Goal: Information Seeking & Learning: Find specific fact

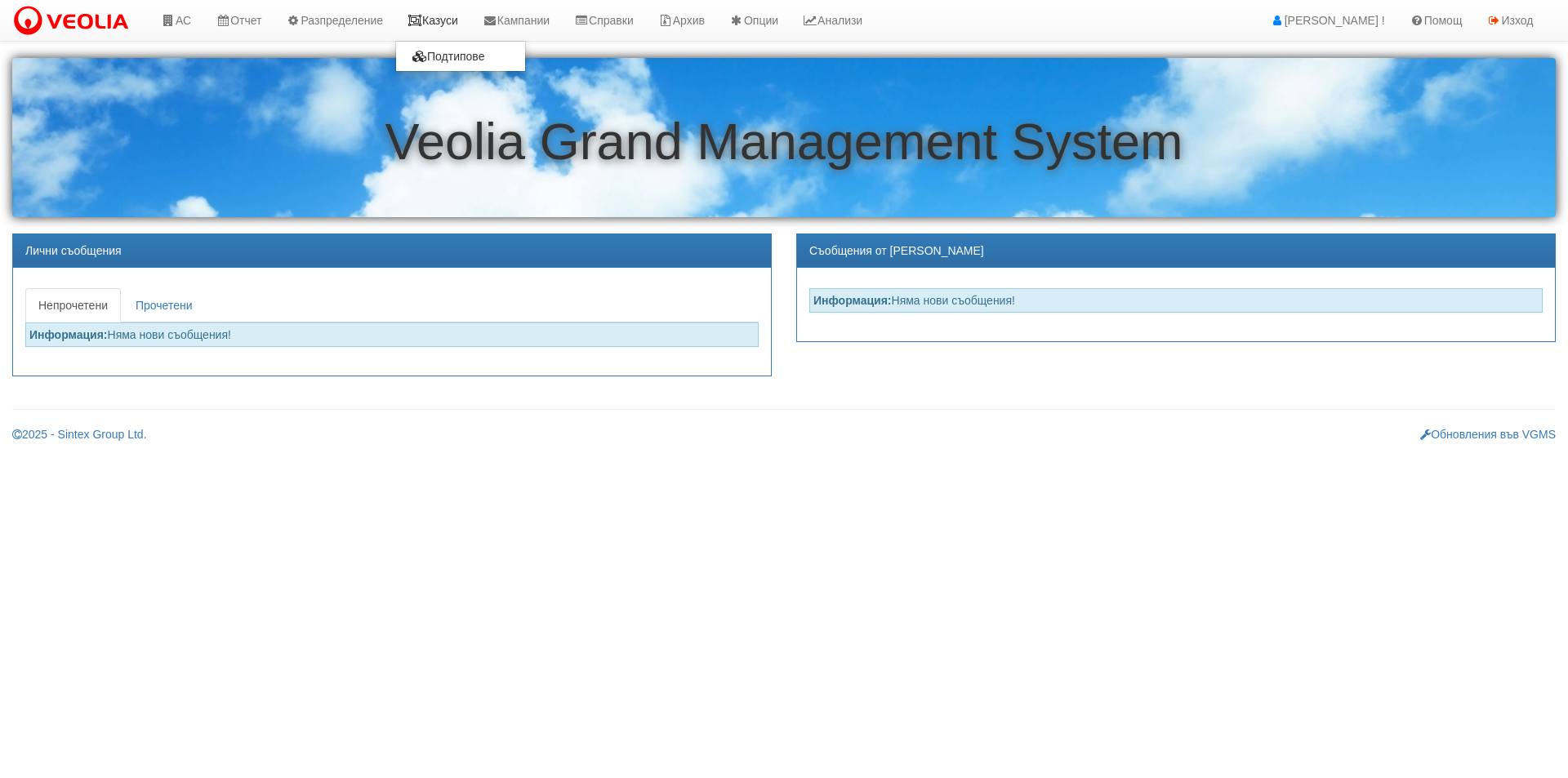
click at [434, 27] on link "Казуси" at bounding box center [432, 20] width 75 height 41
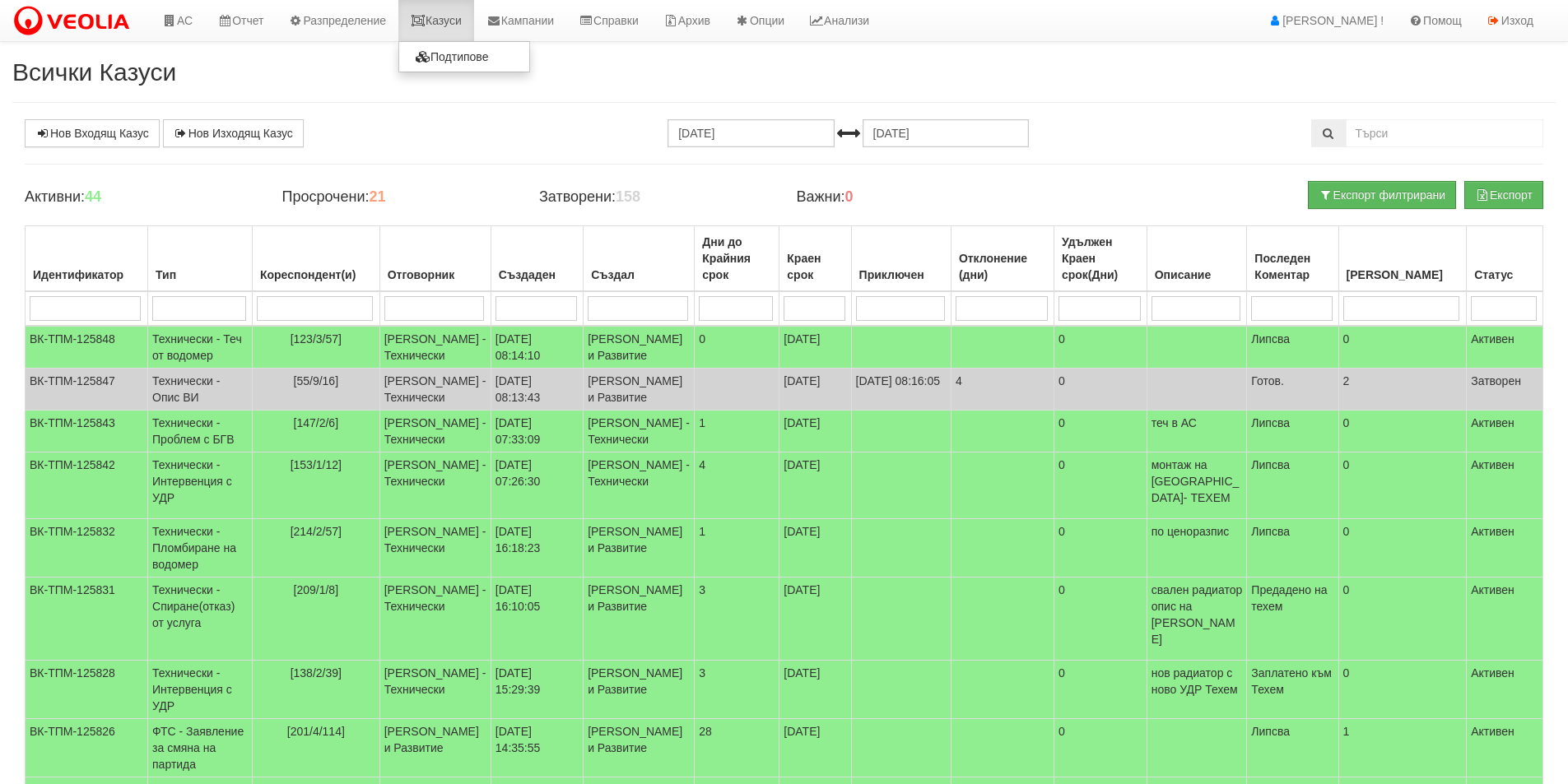
click at [448, 22] on link "Казуси" at bounding box center [436, 20] width 76 height 41
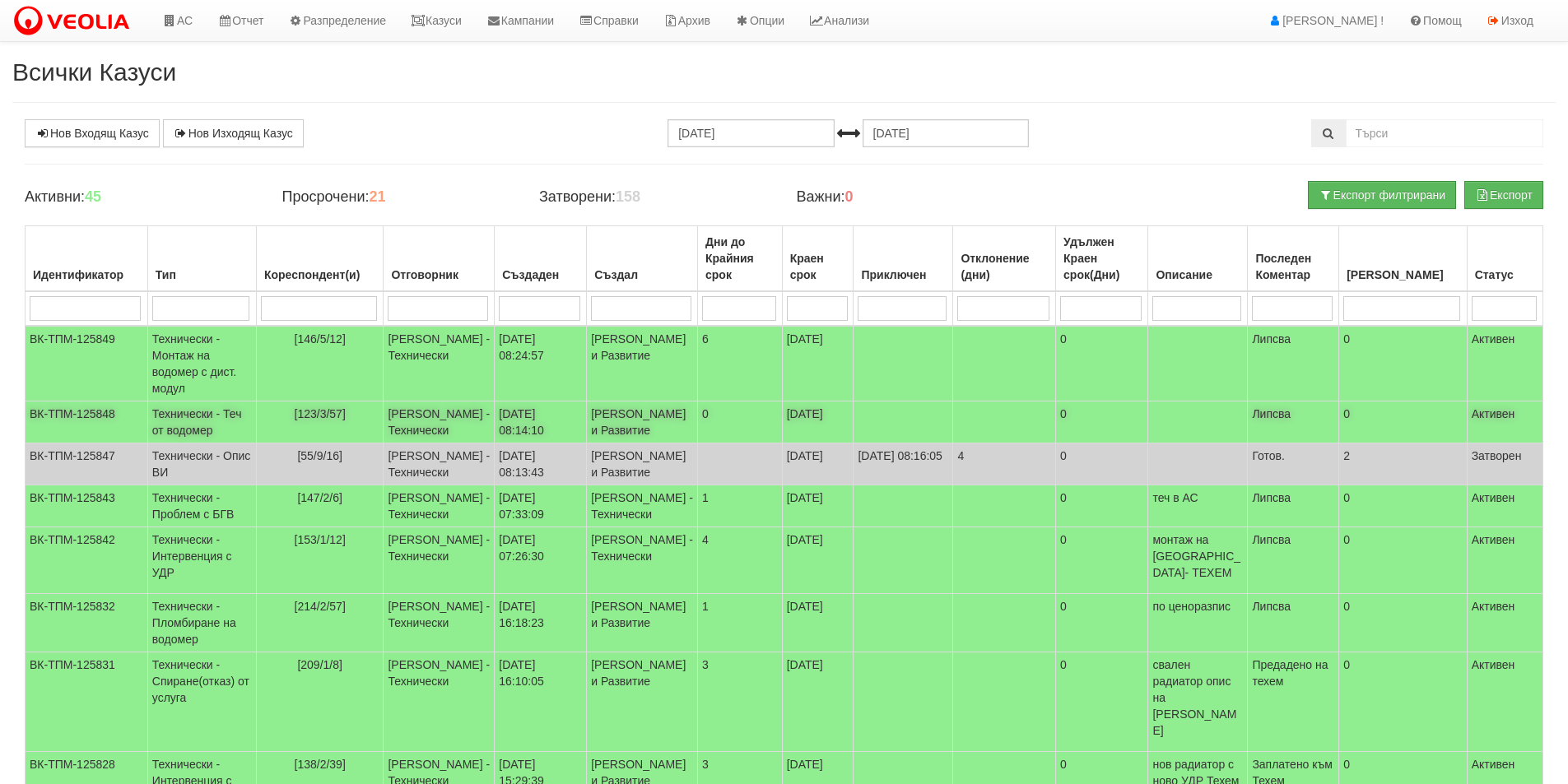
click at [439, 425] on td "[PERSON_NAME] - Технически" at bounding box center [440, 422] width 111 height 42
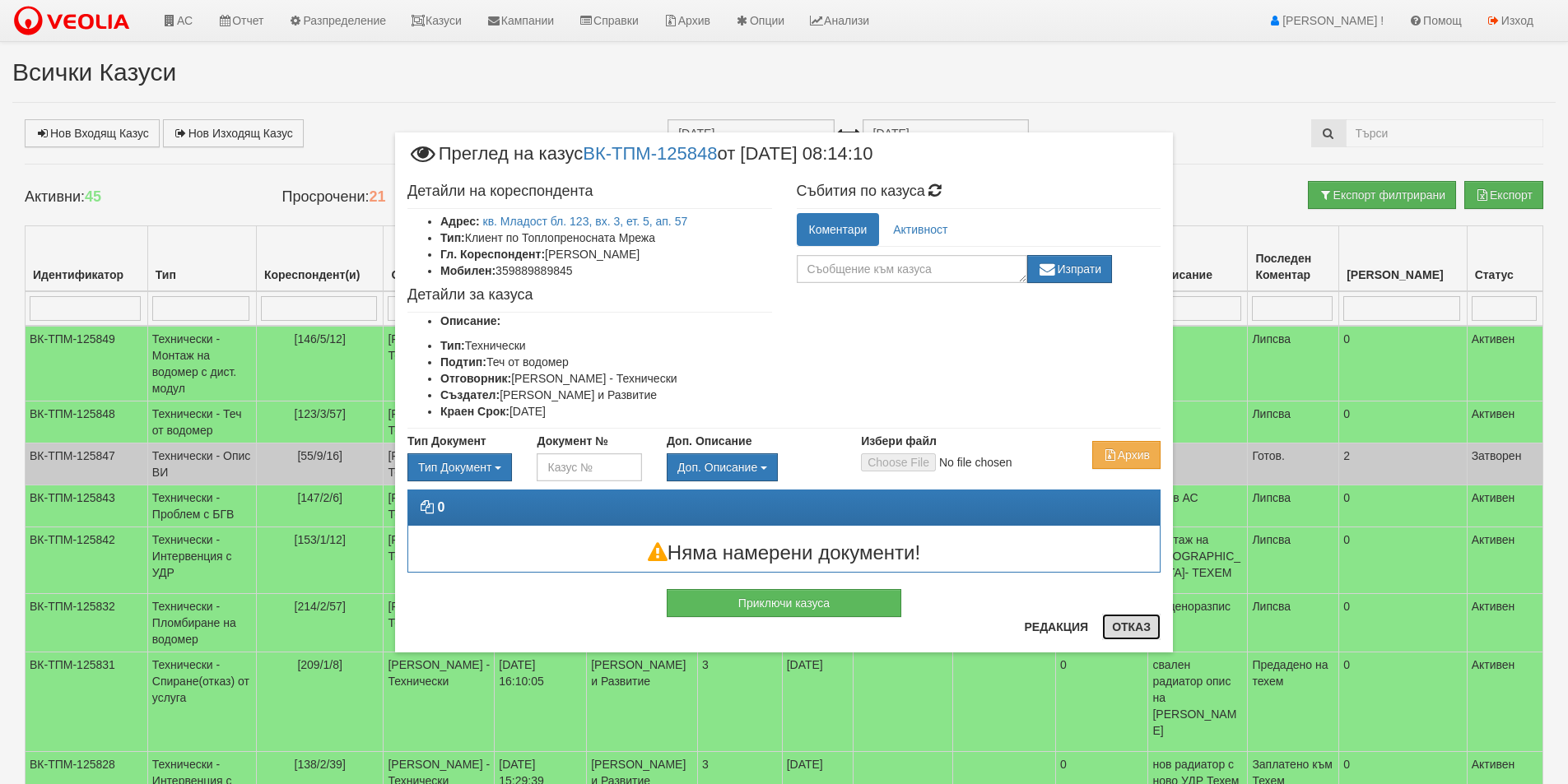
click at [1142, 623] on button "Отказ" at bounding box center [1131, 627] width 58 height 27
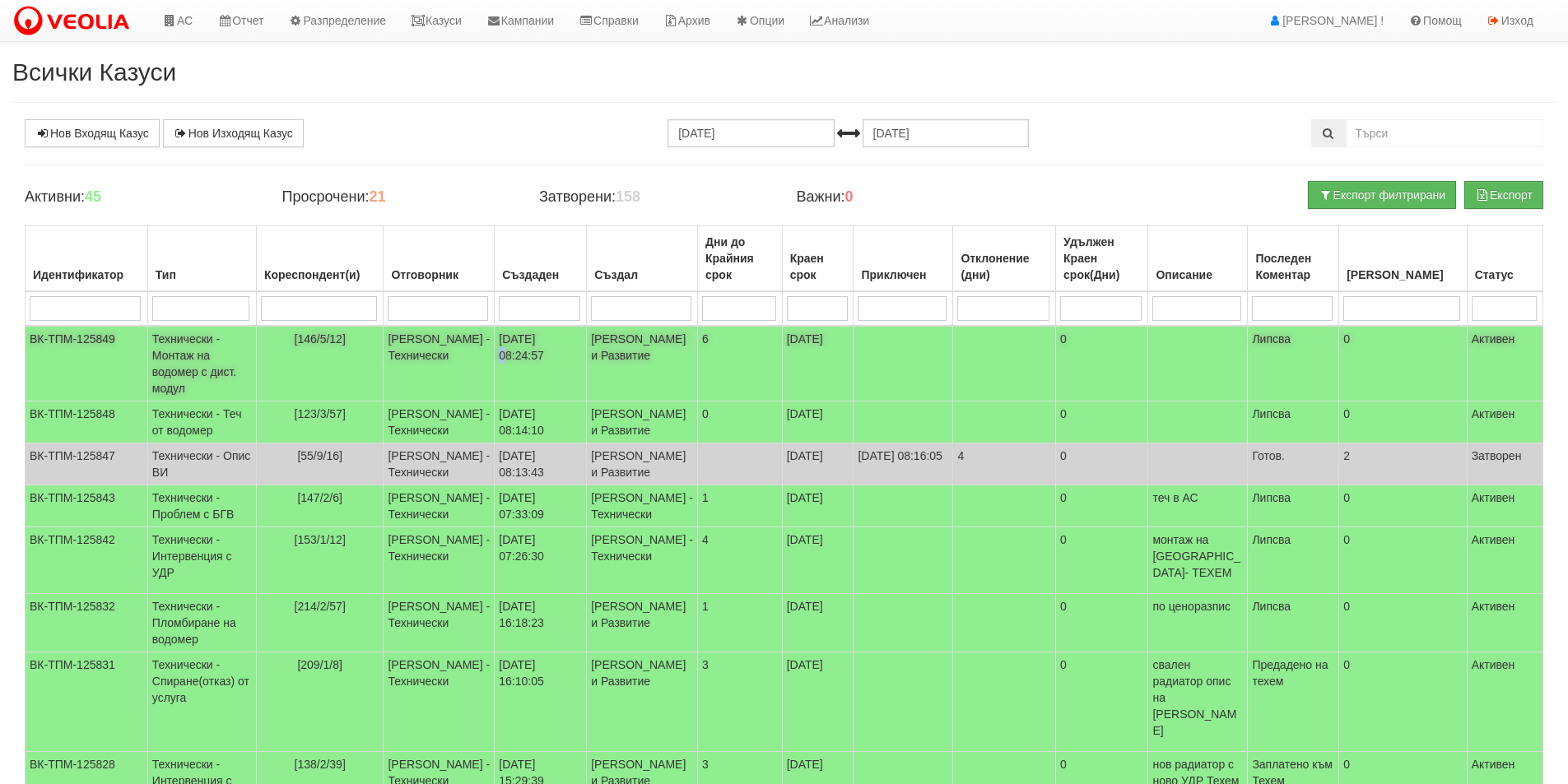
click at [556, 343] on td "[DATE] 08:24:57" at bounding box center [541, 363] width 92 height 76
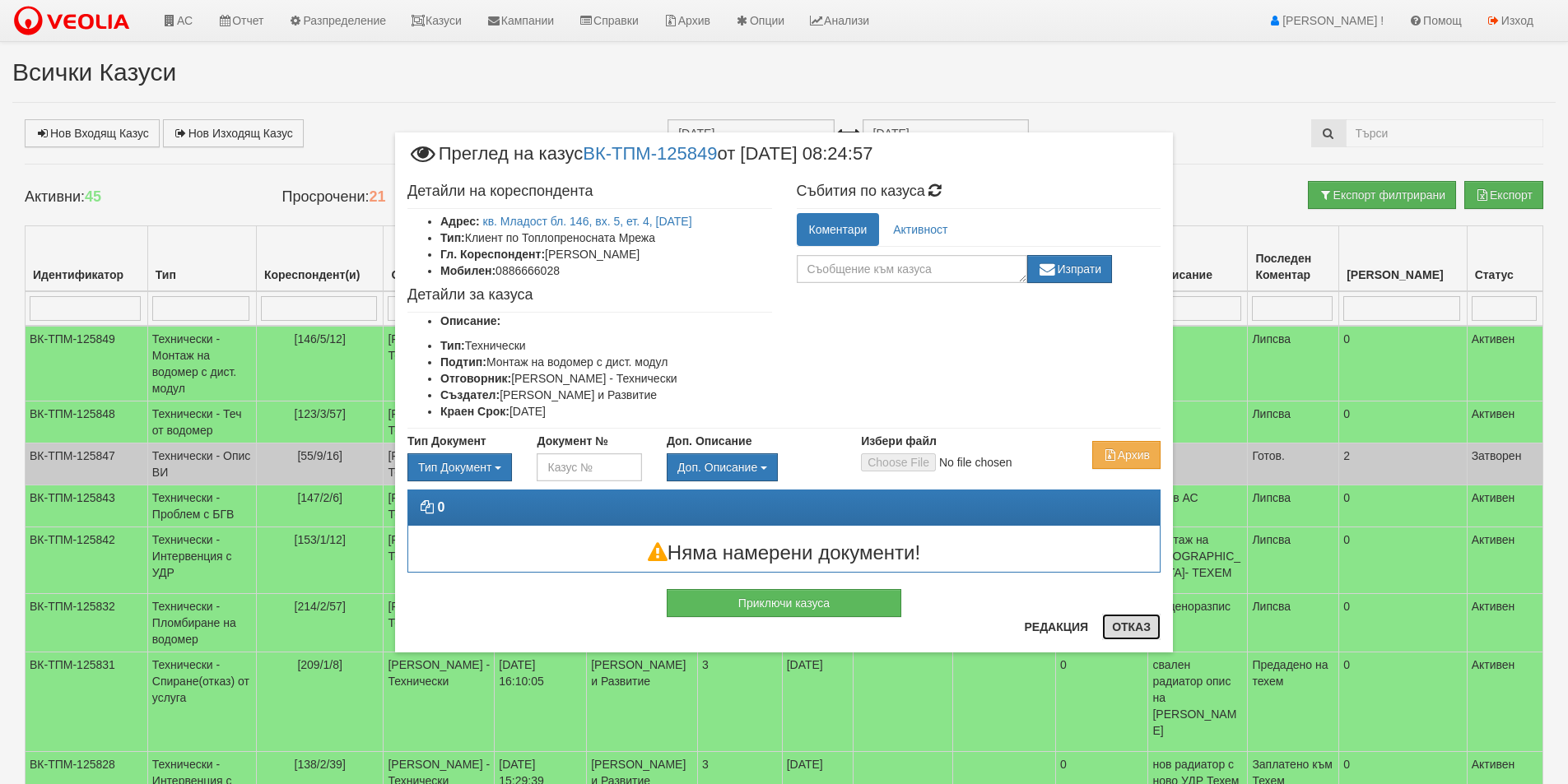
click at [1140, 638] on button "Отказ" at bounding box center [1131, 627] width 58 height 27
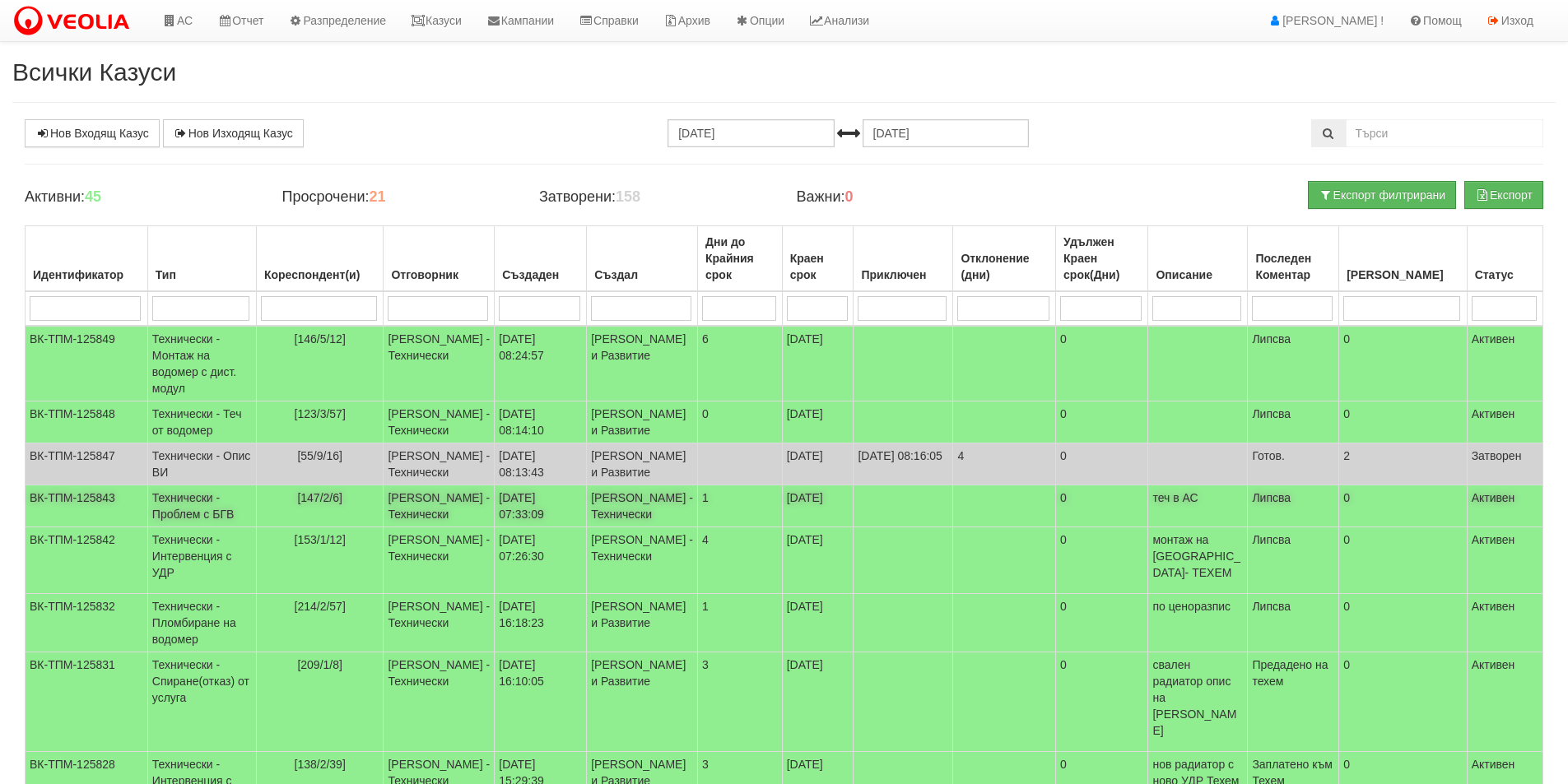
click at [510, 527] on td "07/10/2025 07:33:09" at bounding box center [541, 506] width 92 height 42
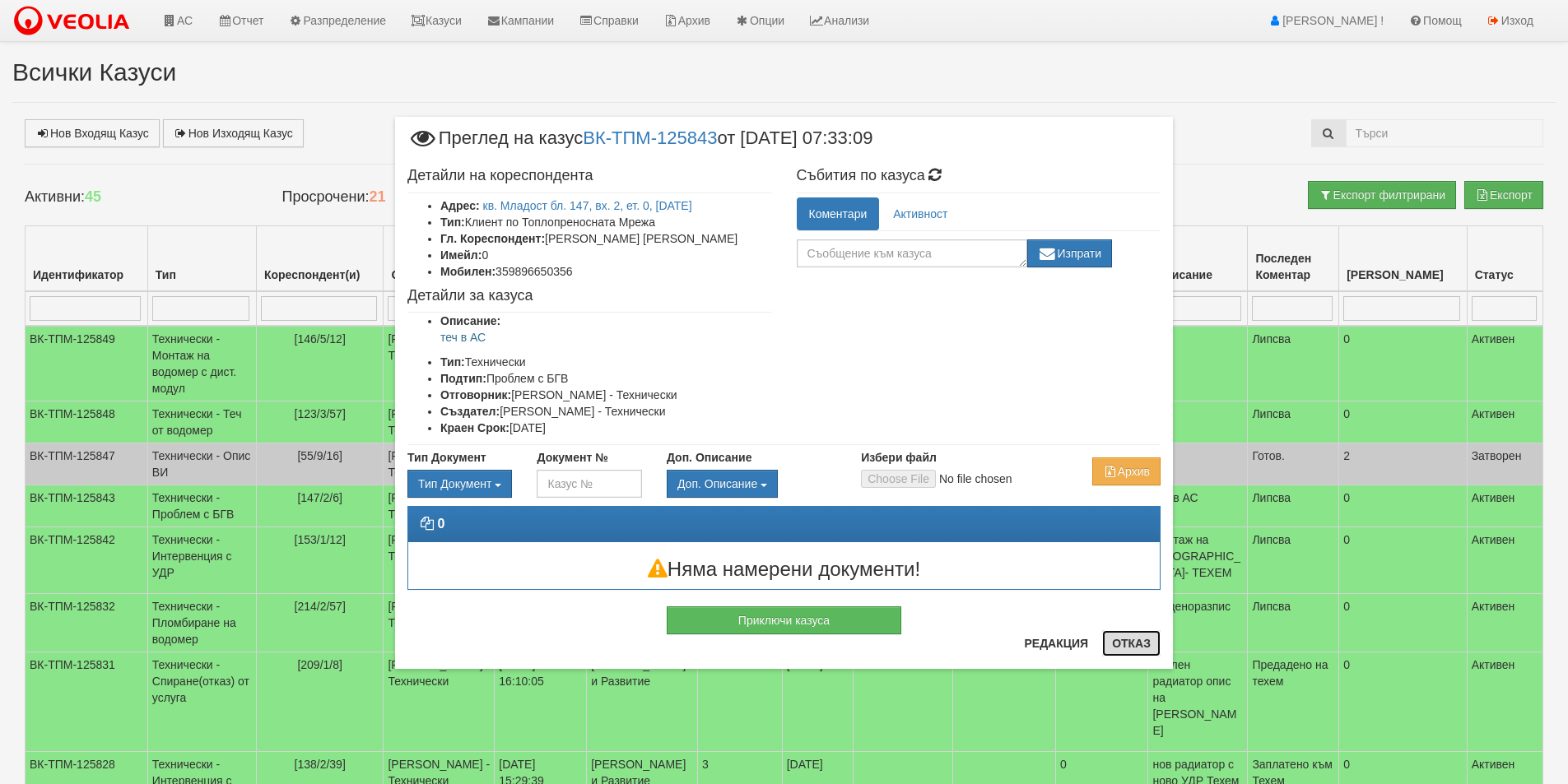
click at [1145, 638] on button "Отказ" at bounding box center [1131, 643] width 58 height 27
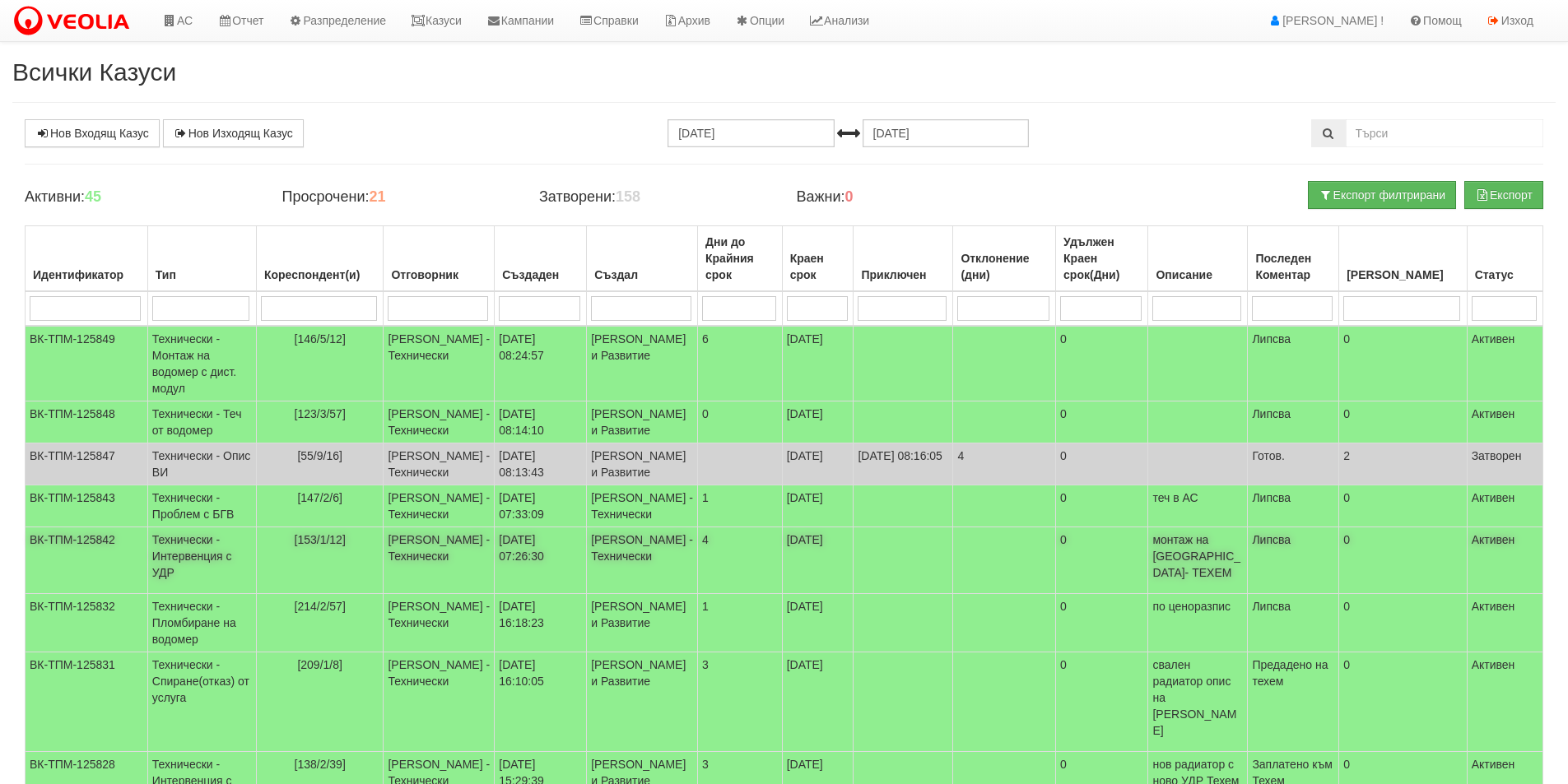
click at [431, 594] on td "Петър Добрев - Технически" at bounding box center [440, 561] width 111 height 67
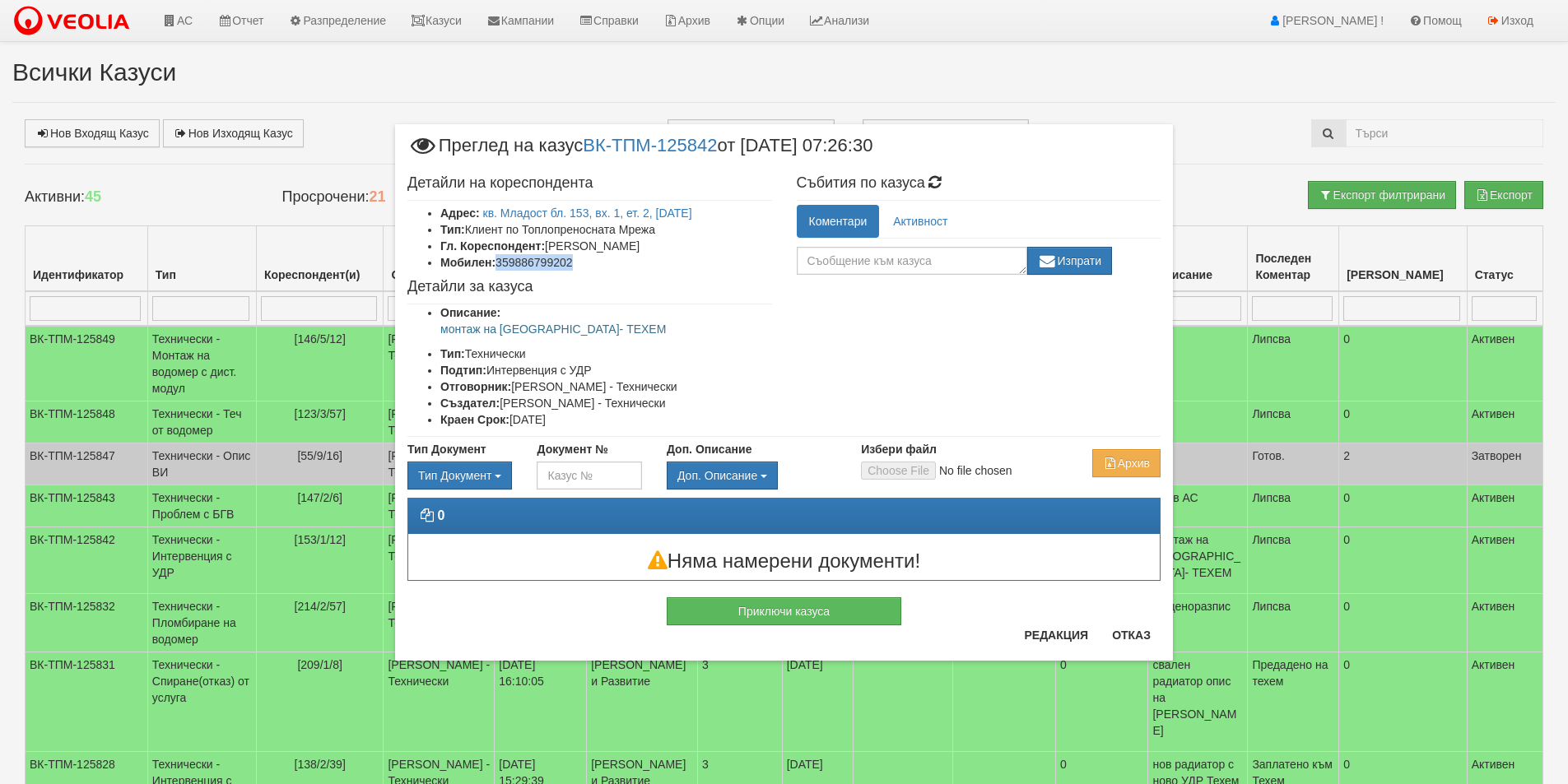
drag, startPoint x: 598, startPoint y: 255, endPoint x: 499, endPoint y: 265, distance: 99.5
click at [499, 265] on li "Мобилен: 359886799202" at bounding box center [606, 262] width 331 height 16
copy li "359886799202"
drag, startPoint x: 624, startPoint y: 326, endPoint x: 409, endPoint y: 336, distance: 215.2
click at [409, 336] on ul "Описание: монтаж на ново УДР- ТЕХЕМ Тип: Технически Подтип: Интервенция с УДР О…" at bounding box center [589, 366] width 365 height 123
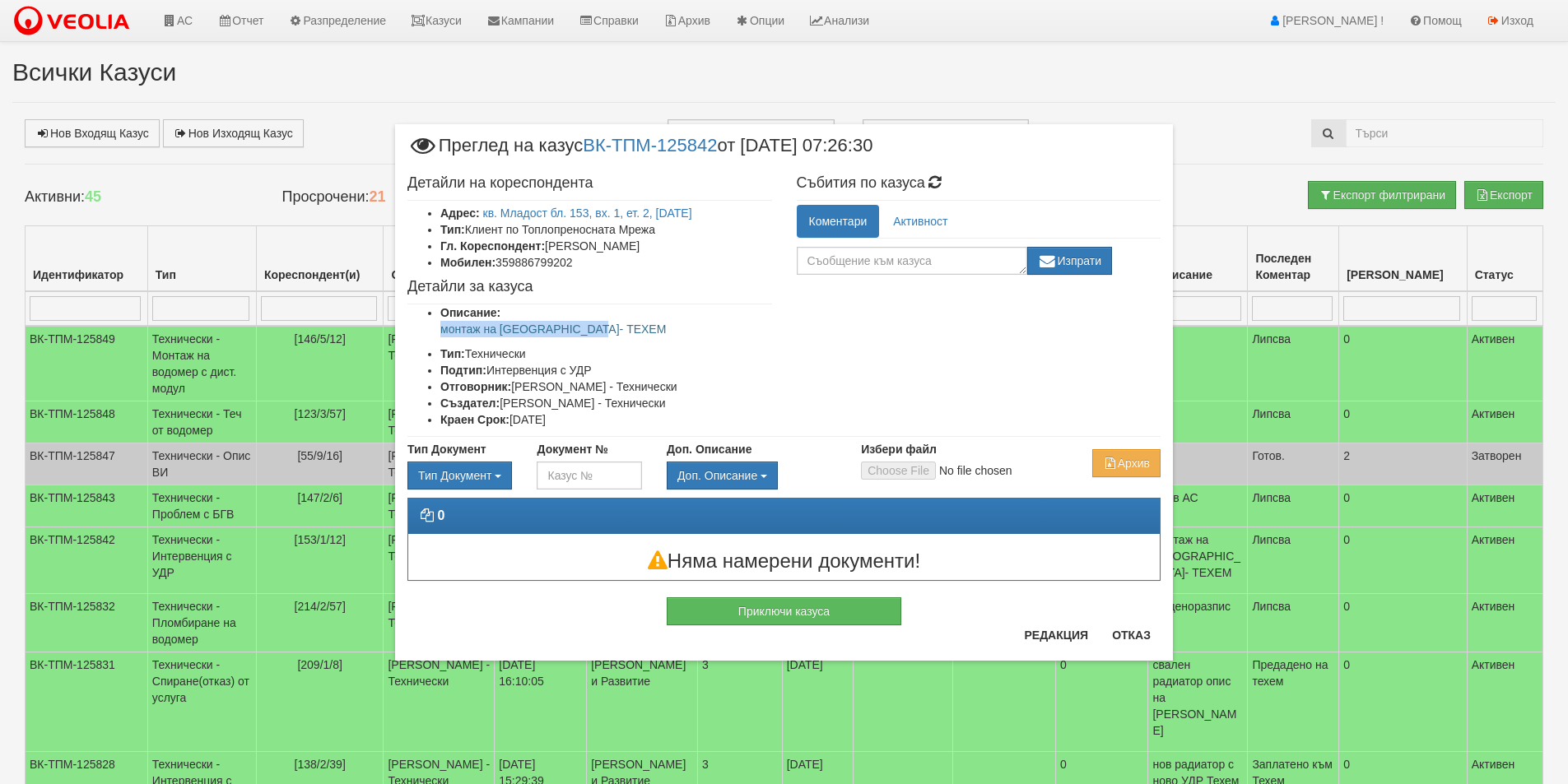
copy p "монтаж на ново УДР- ТЕХЕМ"
click at [1146, 636] on button "Отказ" at bounding box center [1131, 636] width 58 height 27
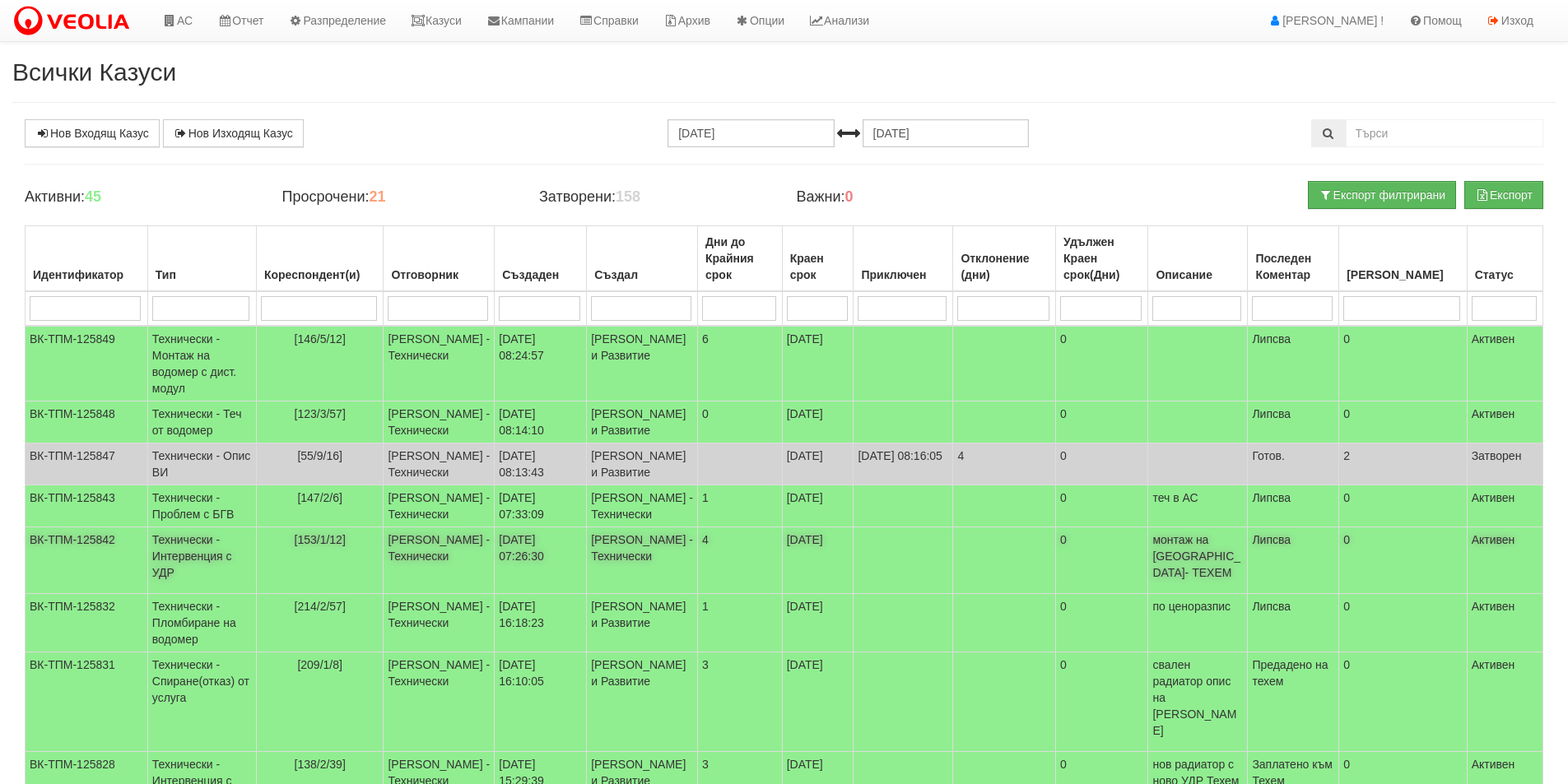
scroll to position [165, 0]
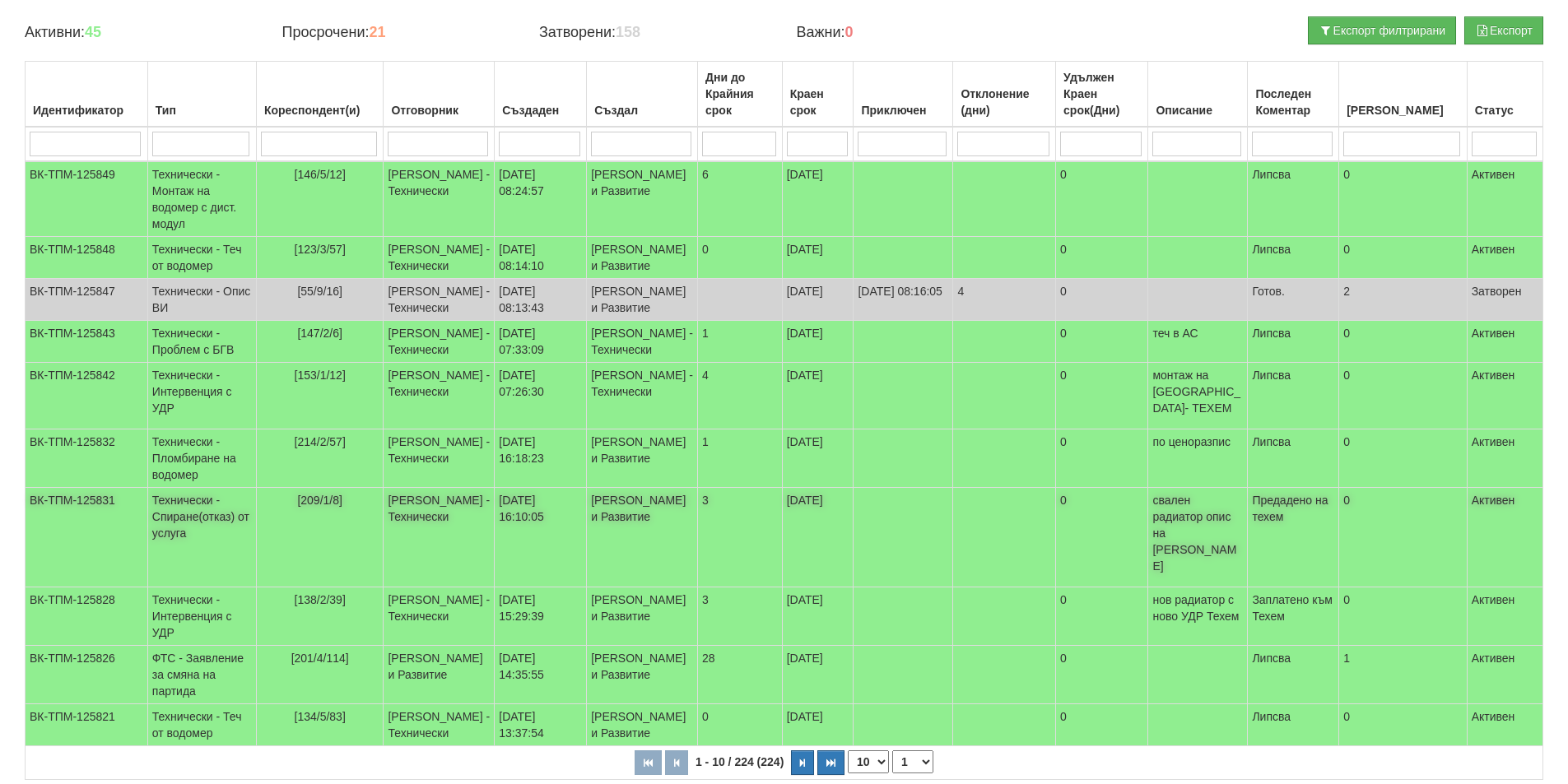
click at [443, 584] on td "Дончо Дончев - Технически" at bounding box center [440, 538] width 111 height 100
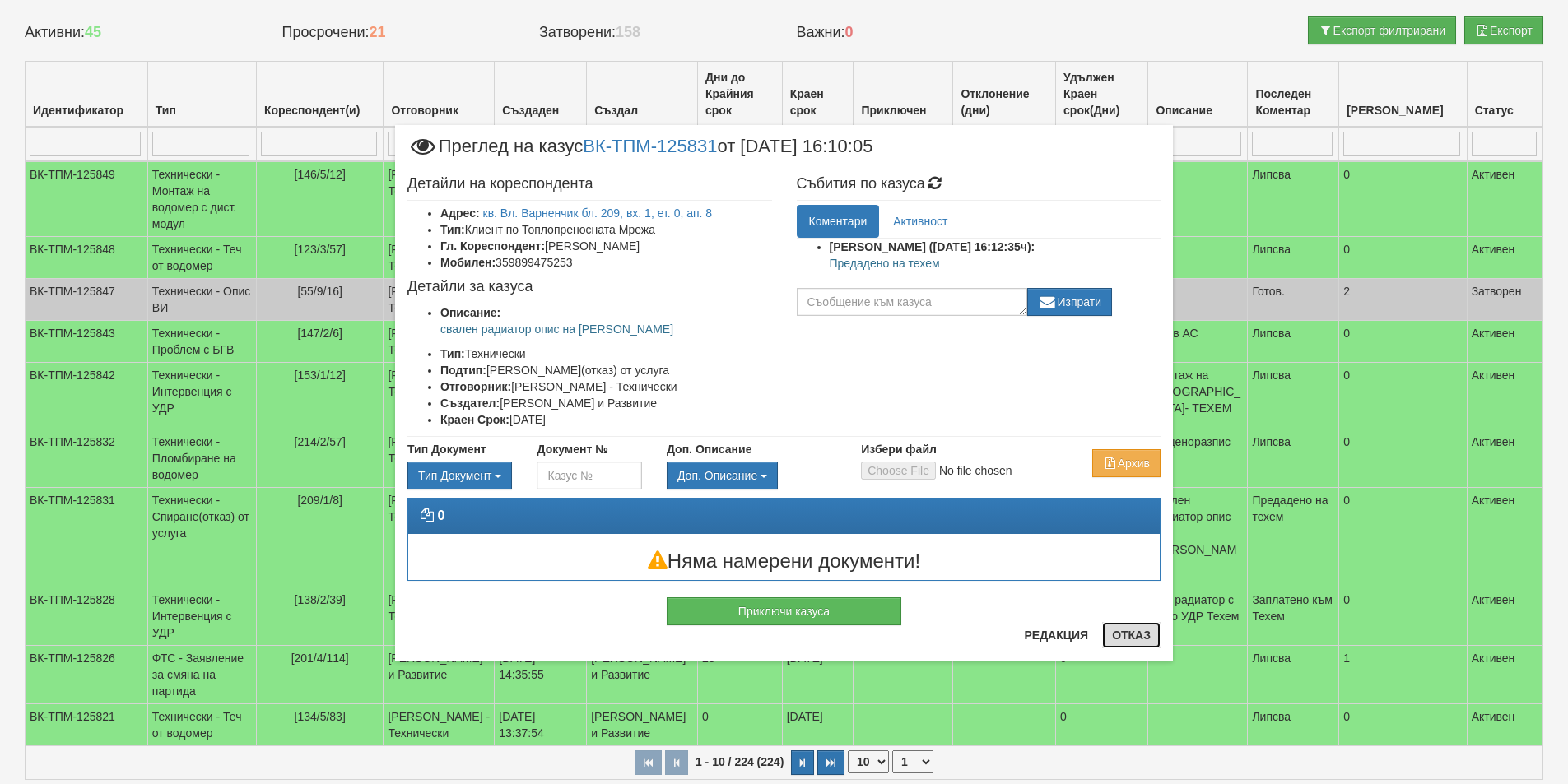
click at [1122, 626] on button "Отказ" at bounding box center [1131, 636] width 58 height 27
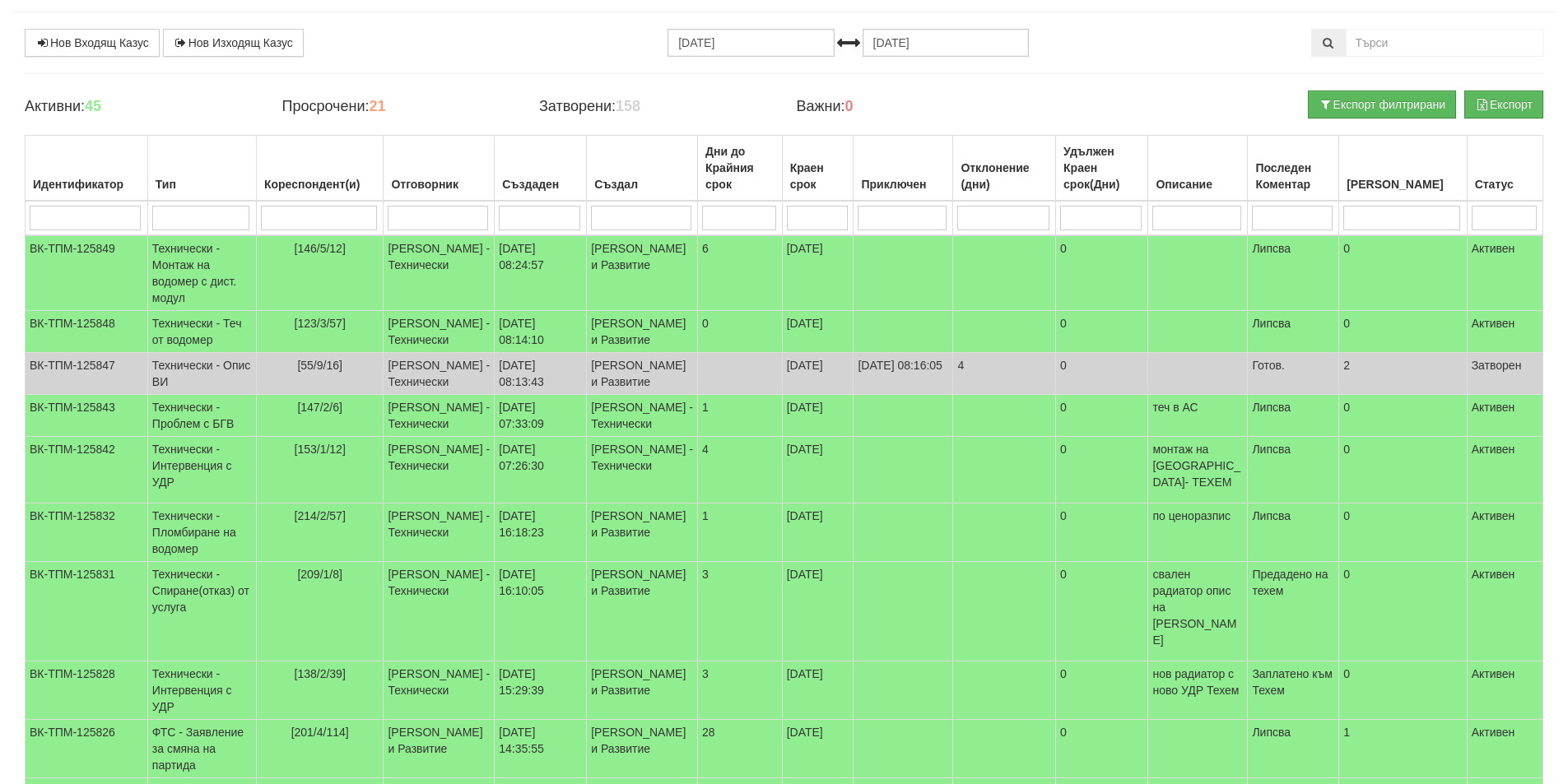
scroll to position [0, 0]
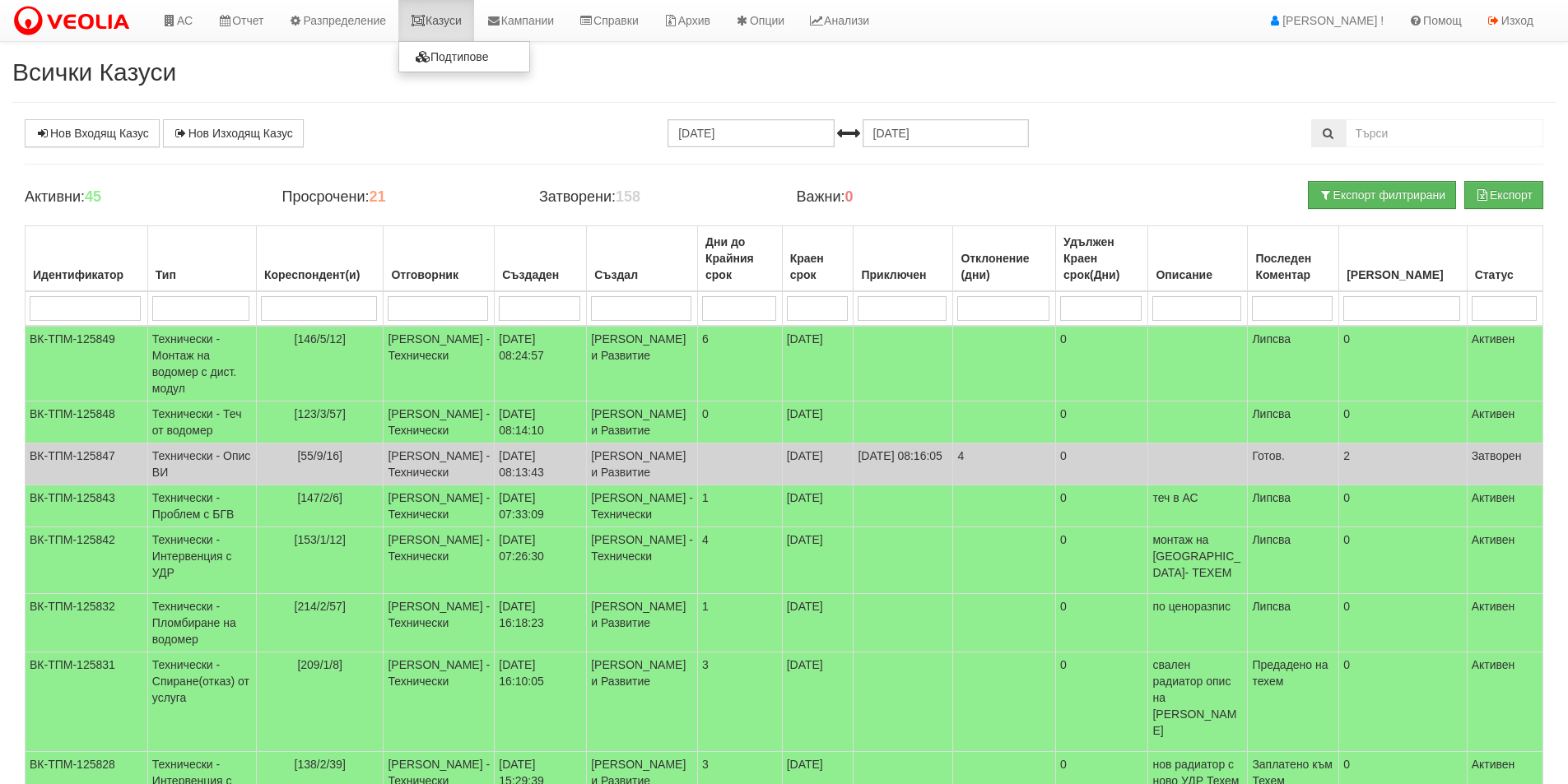
click at [442, 24] on link "Казуси" at bounding box center [436, 20] width 76 height 41
click at [474, 23] on link "Казуси" at bounding box center [436, 20] width 76 height 41
click at [182, 11] on link "АС" at bounding box center [177, 20] width 56 height 41
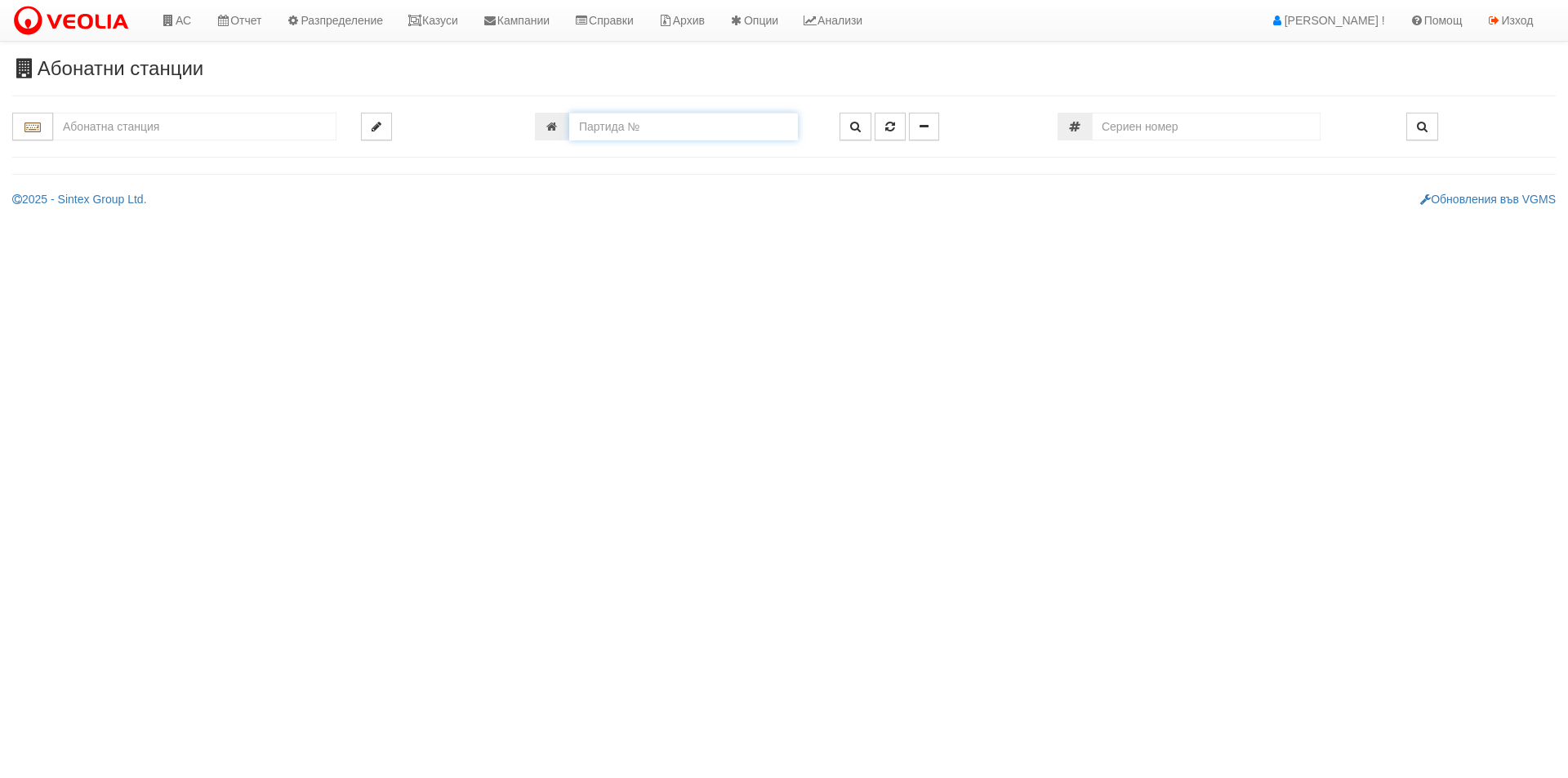
click at [647, 124] on input "number" at bounding box center [683, 126] width 229 height 28
paste input "9090"
type input "9090"
type input "080/1 - "[PERSON_NAME] [GEOGRAPHIC_DATA] " ЕАД"
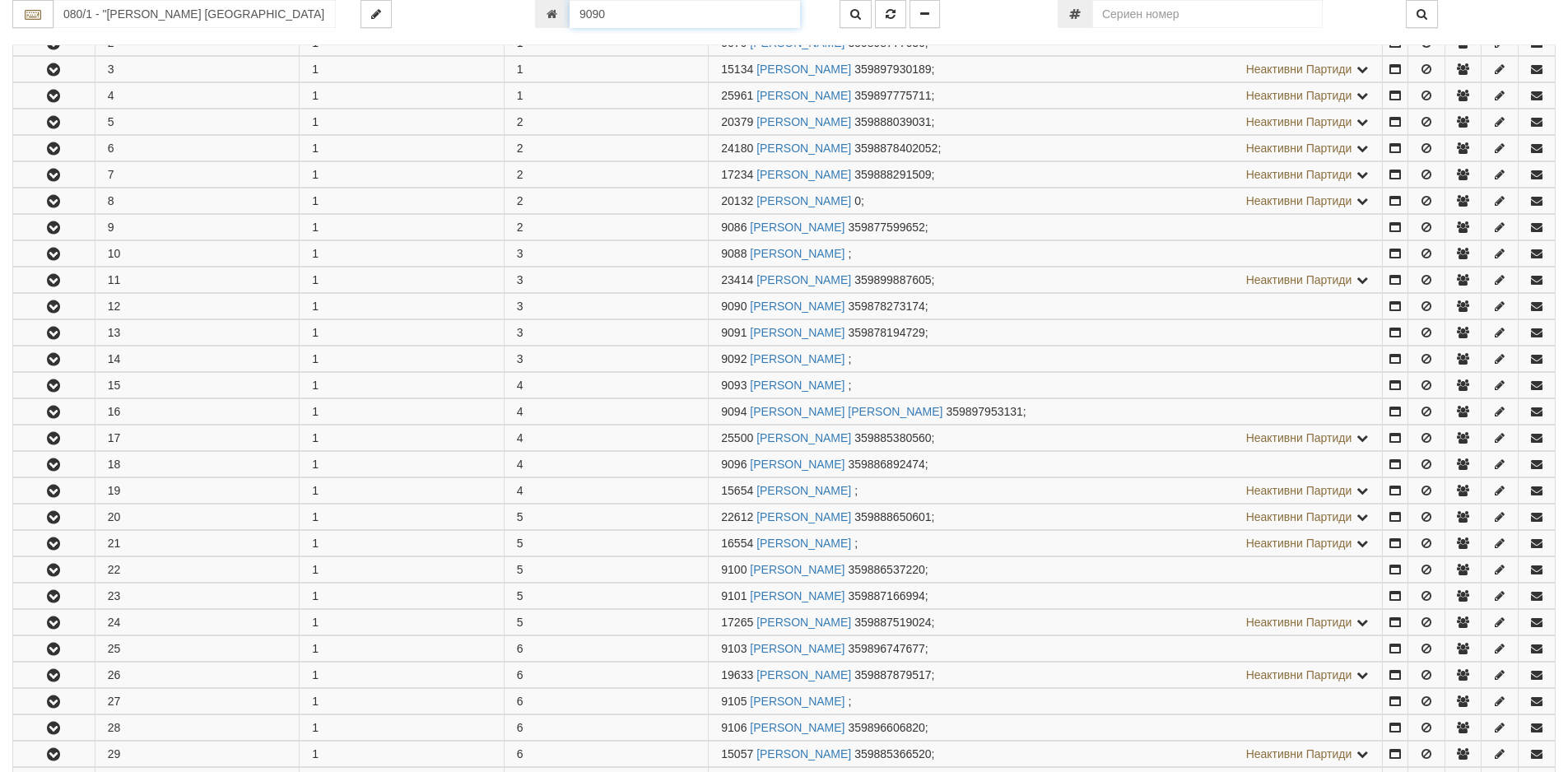
scroll to position [615, 0]
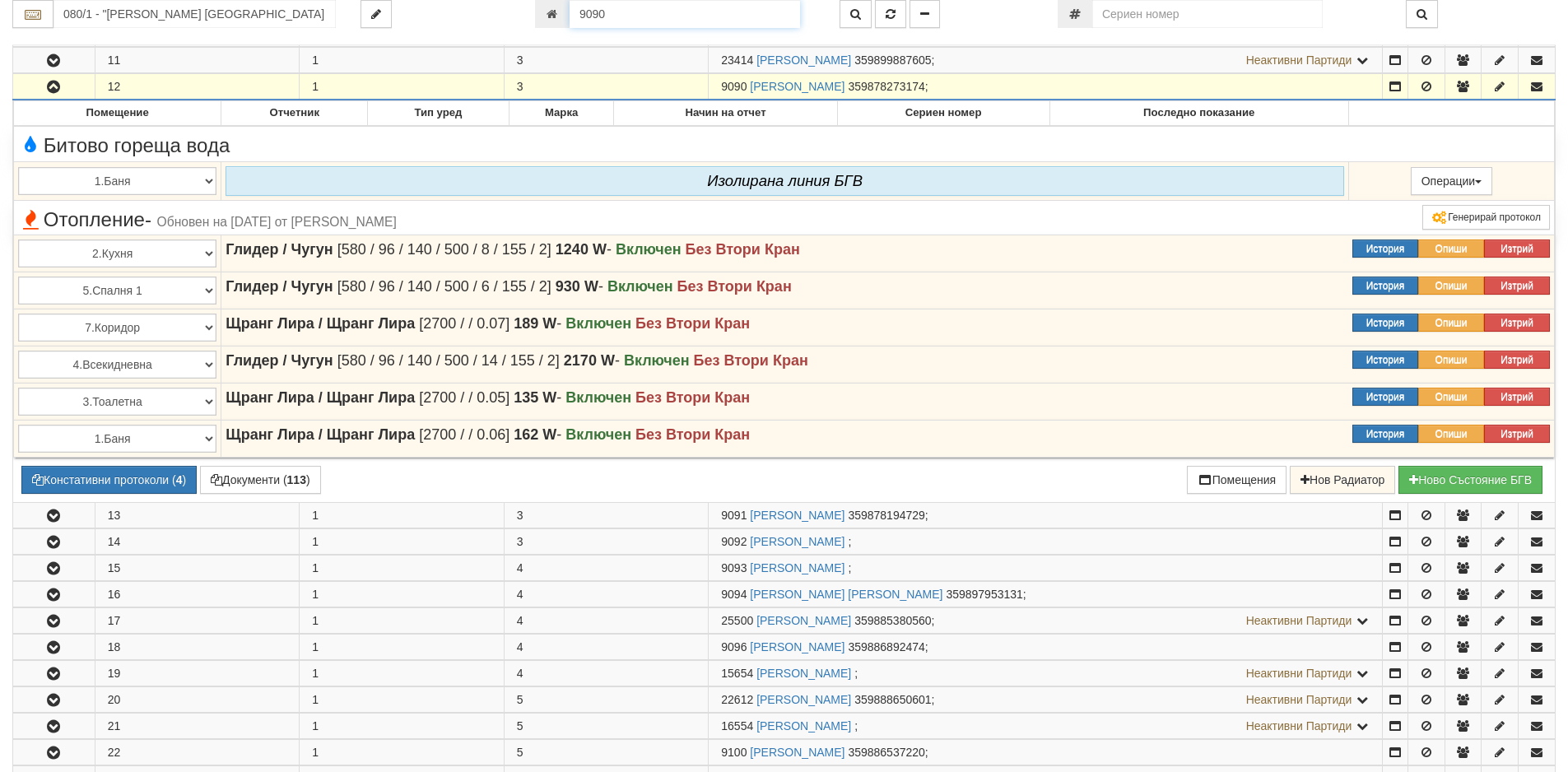
drag, startPoint x: 647, startPoint y: 20, endPoint x: 537, endPoint y: 9, distance: 110.5
click at [537, 9] on div "9090" at bounding box center [675, 13] width 280 height 28
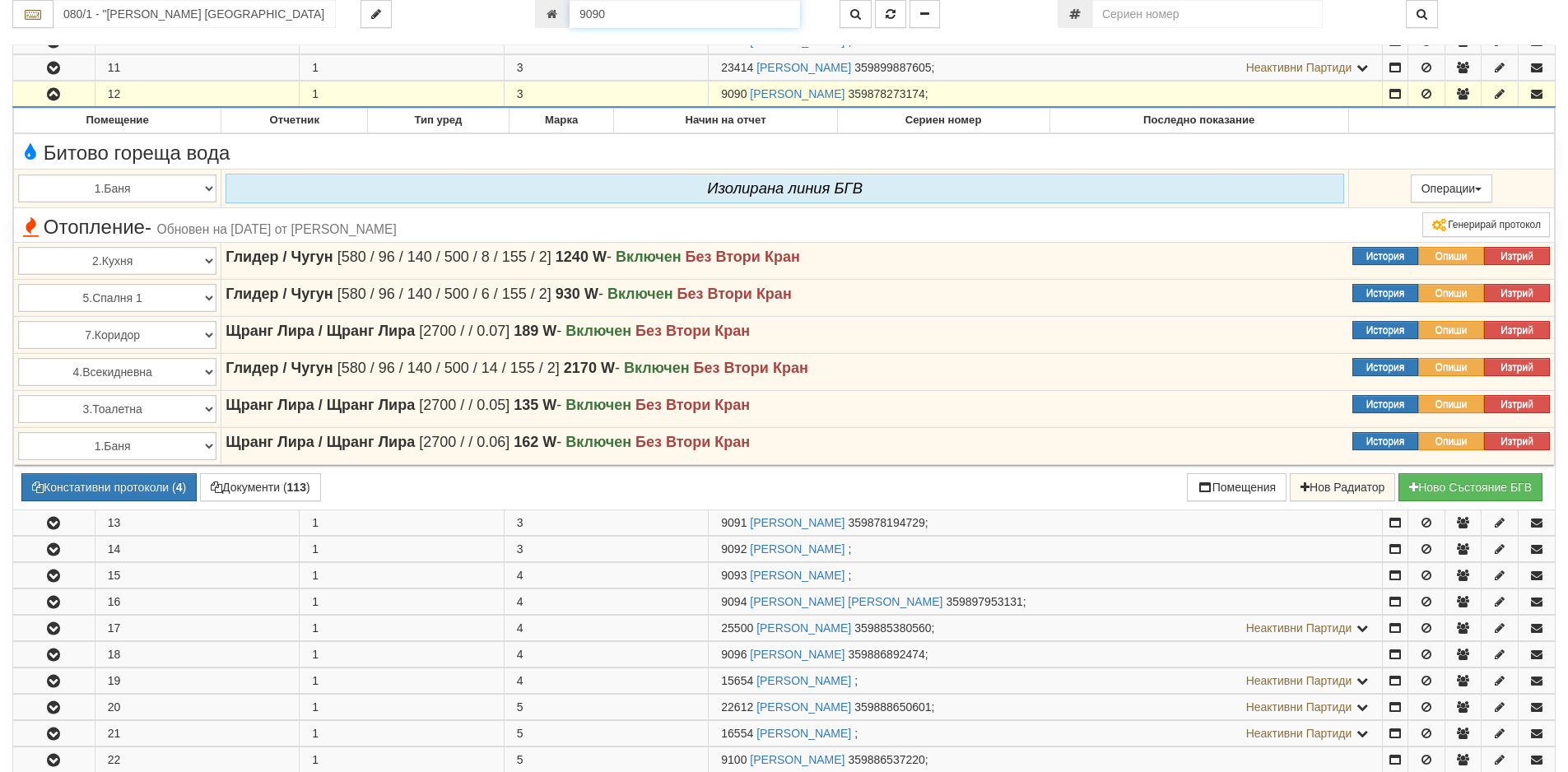
paste input "26118"
type input "26118"
type input "003/1 - "[PERSON_NAME] [GEOGRAPHIC_DATA] " ЕАД"
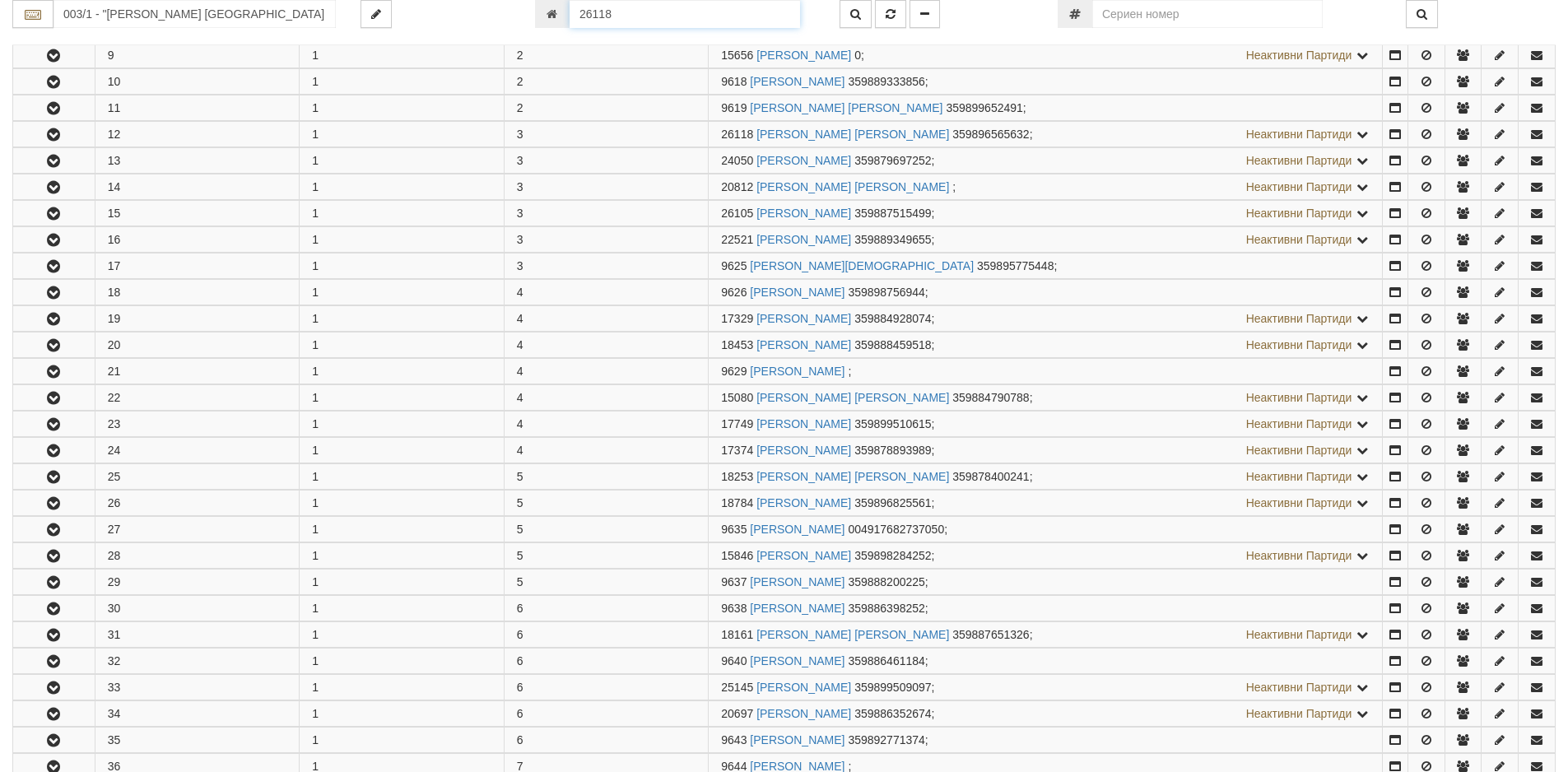
scroll to position [615, 0]
